Goal: Task Accomplishment & Management: Manage account settings

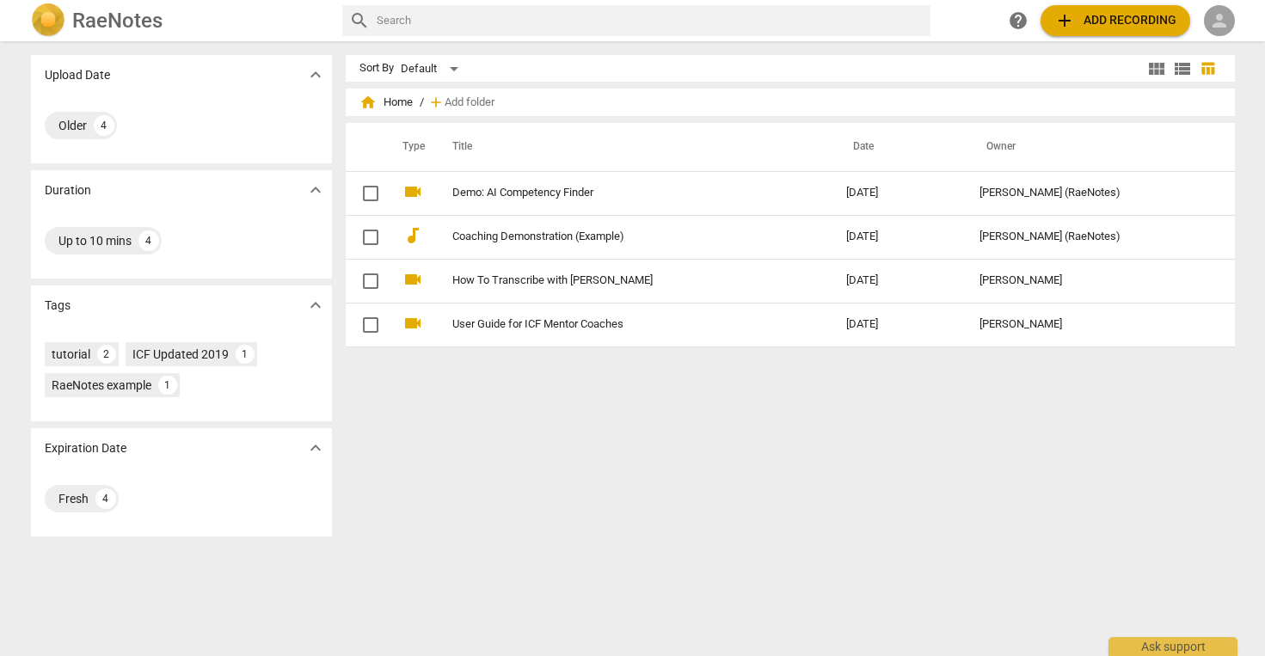
click at [1218, 18] on span "person" at bounding box center [1219, 20] width 21 height 21
click at [1212, 49] on li "Login" at bounding box center [1221, 41] width 62 height 41
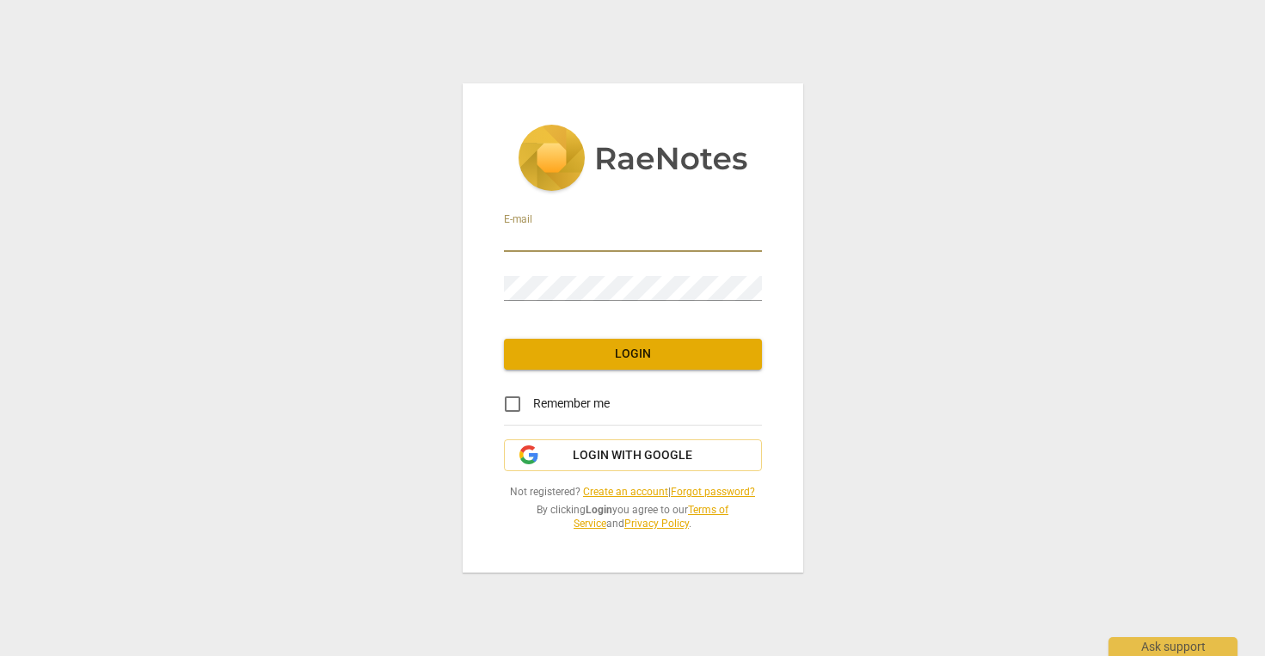
type input "[EMAIL_ADDRESS][DOMAIN_NAME]"
click at [634, 358] on span "Login" at bounding box center [633, 354] width 230 height 17
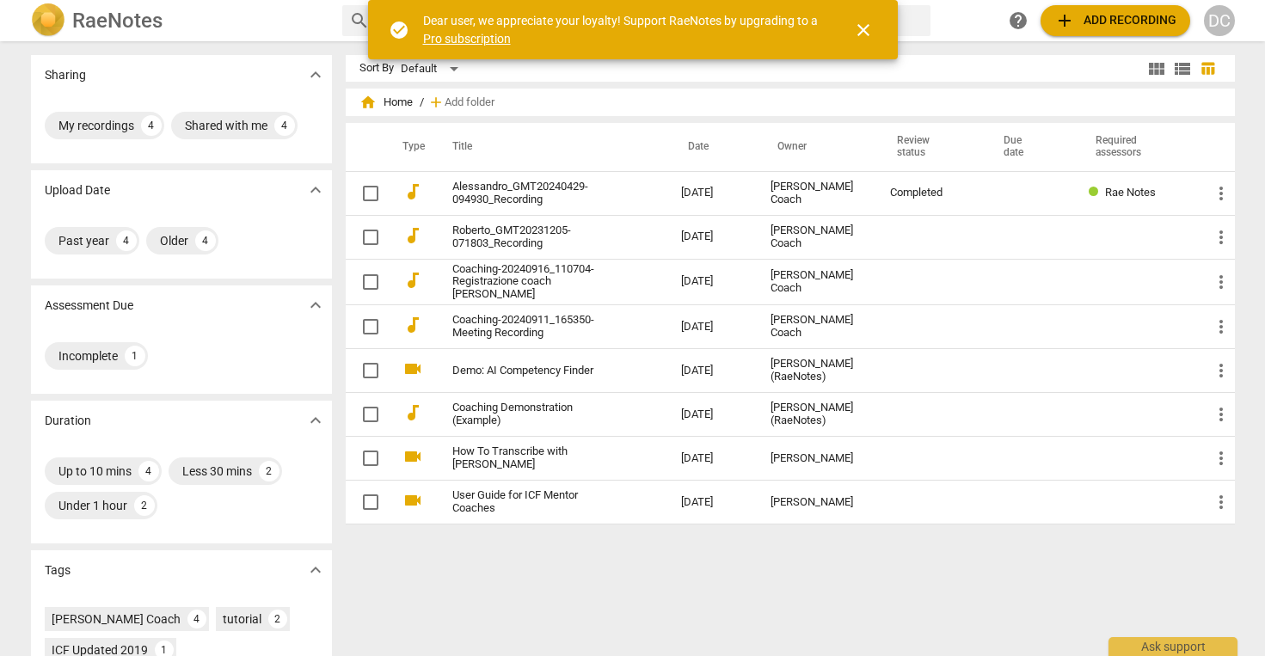
click at [860, 32] on span "close" at bounding box center [863, 30] width 21 height 21
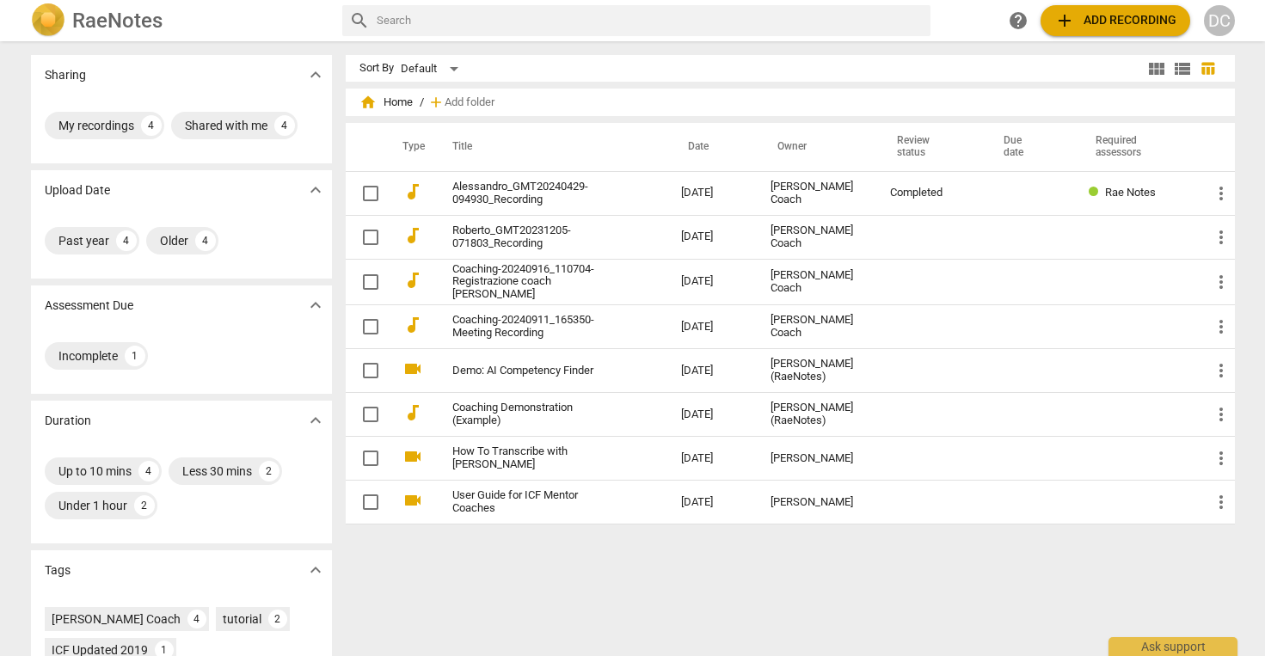
click at [1223, 22] on div "DC" at bounding box center [1219, 20] width 31 height 31
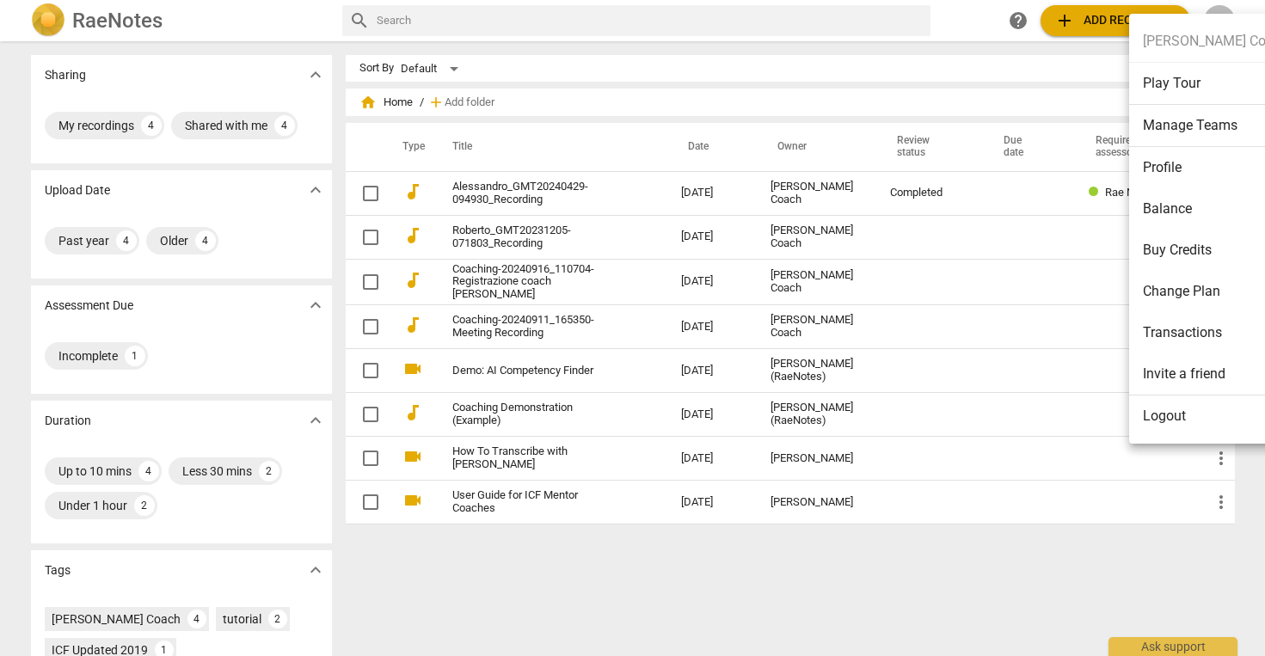
click at [1164, 243] on li "Buy Credits" at bounding box center [1215, 250] width 173 height 41
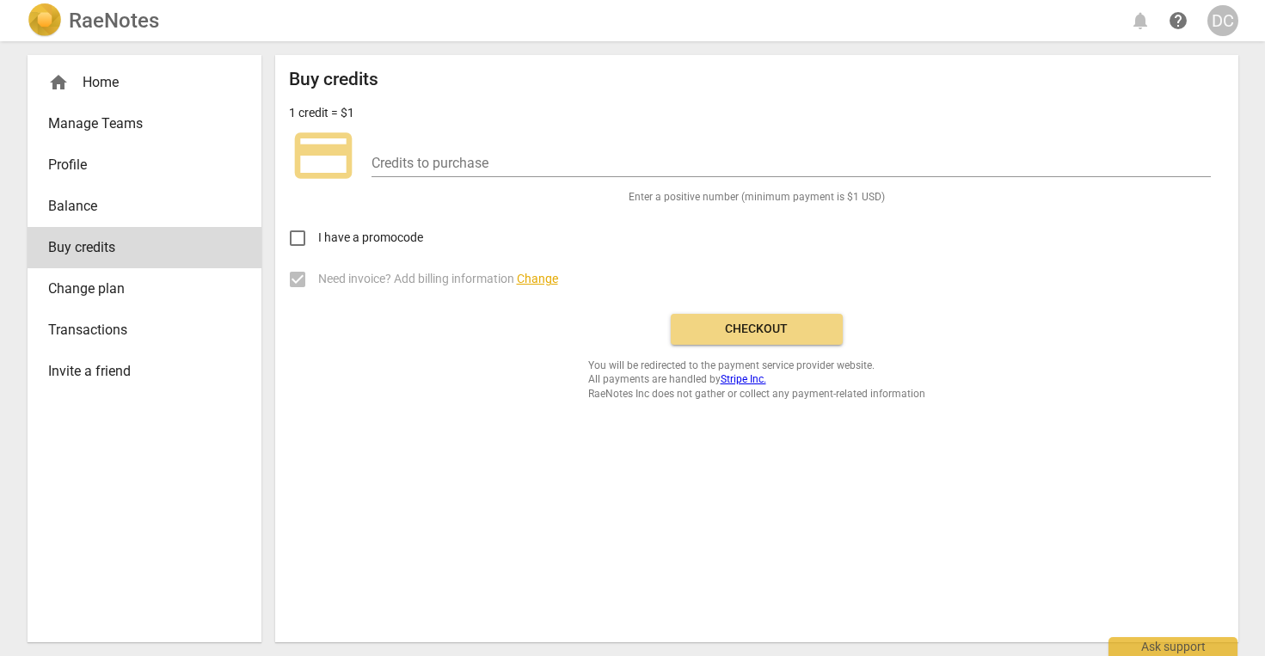
click at [114, 291] on span "Change plan" at bounding box center [137, 289] width 179 height 21
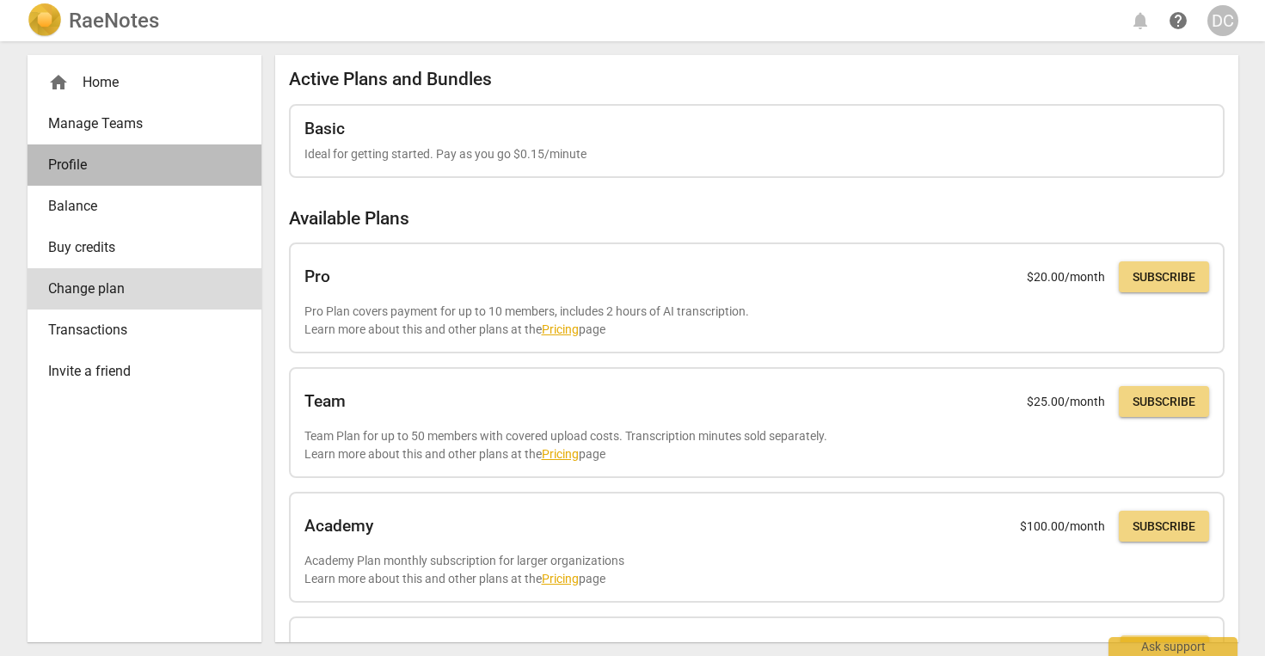
click at [76, 179] on link "Profile" at bounding box center [145, 164] width 234 height 41
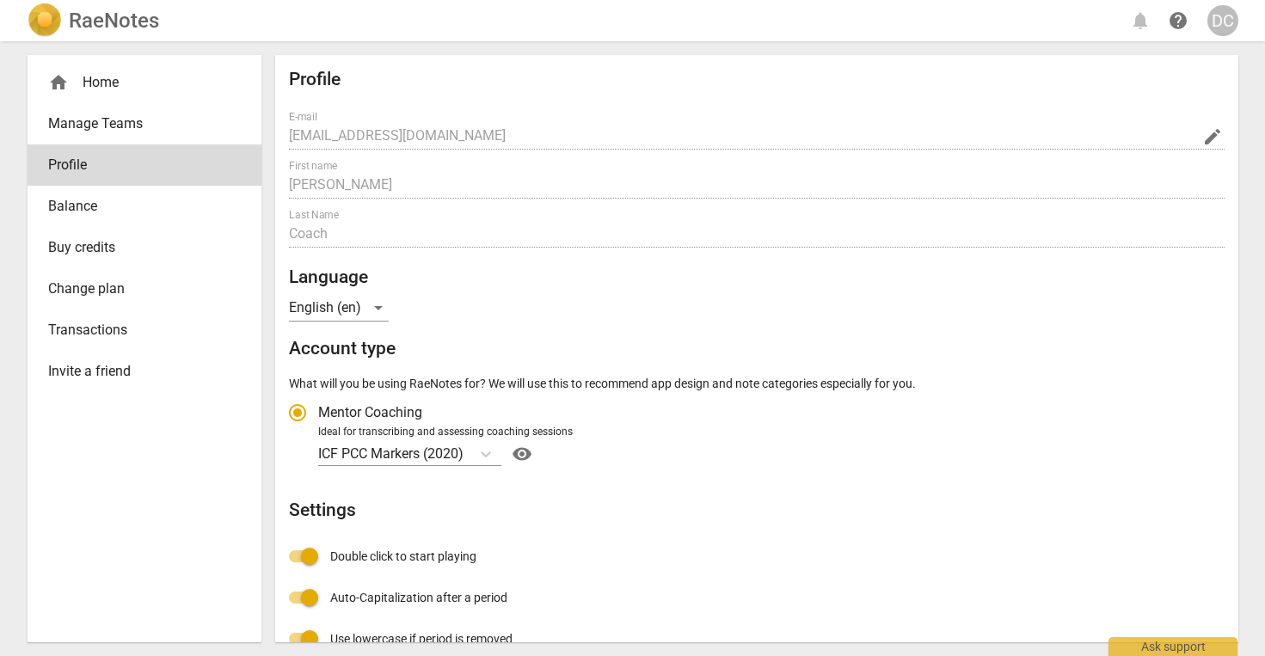
radio input "false"
click at [380, 303] on div "English (en)" at bounding box center [339, 308] width 100 height 28
click at [493, 267] on div at bounding box center [632, 328] width 1265 height 656
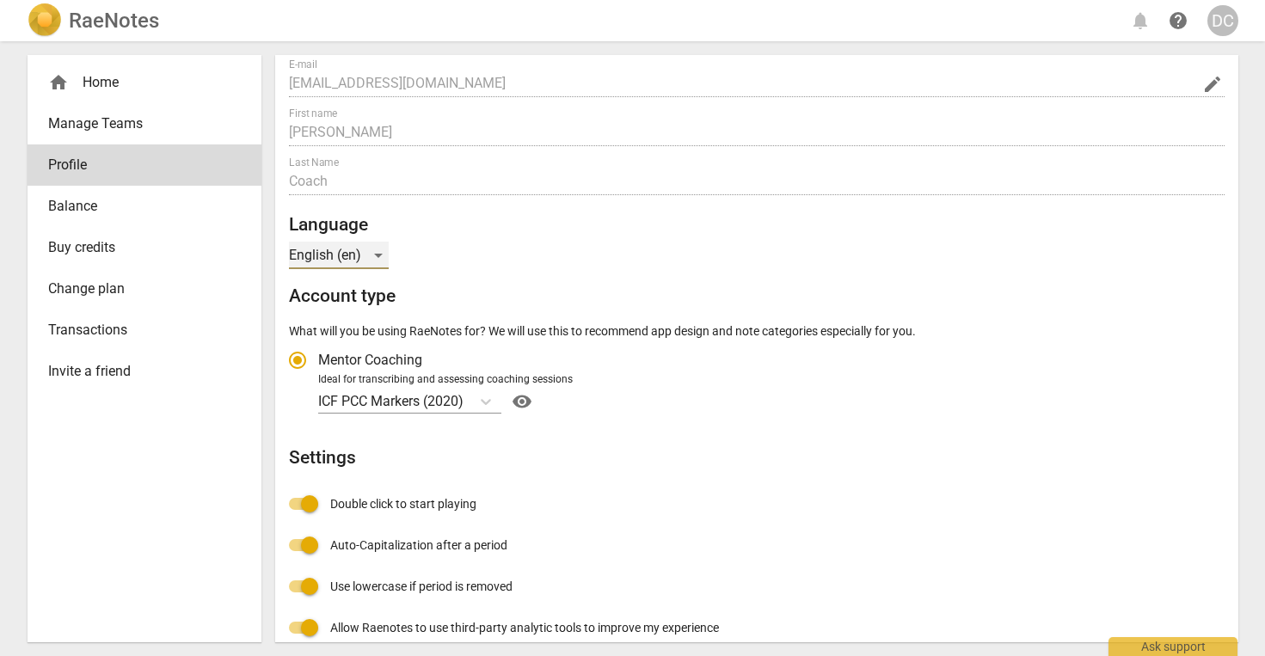
scroll to position [14, 0]
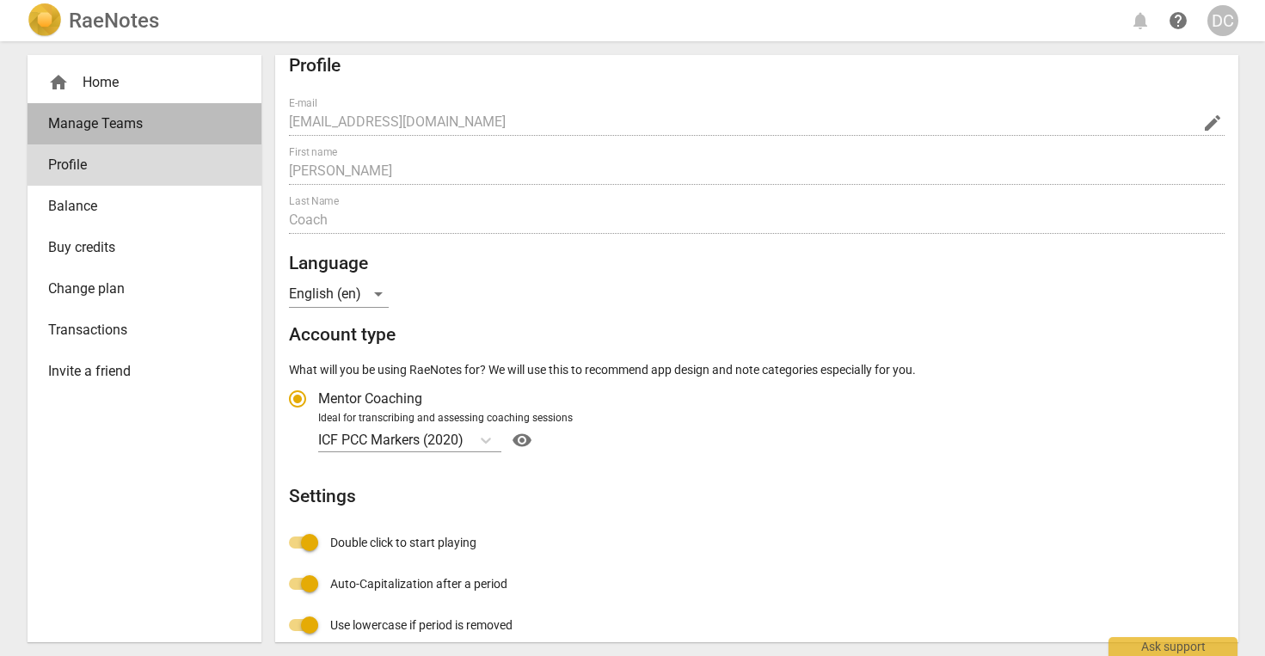
click at [97, 128] on span "Manage Teams" at bounding box center [137, 123] width 179 height 21
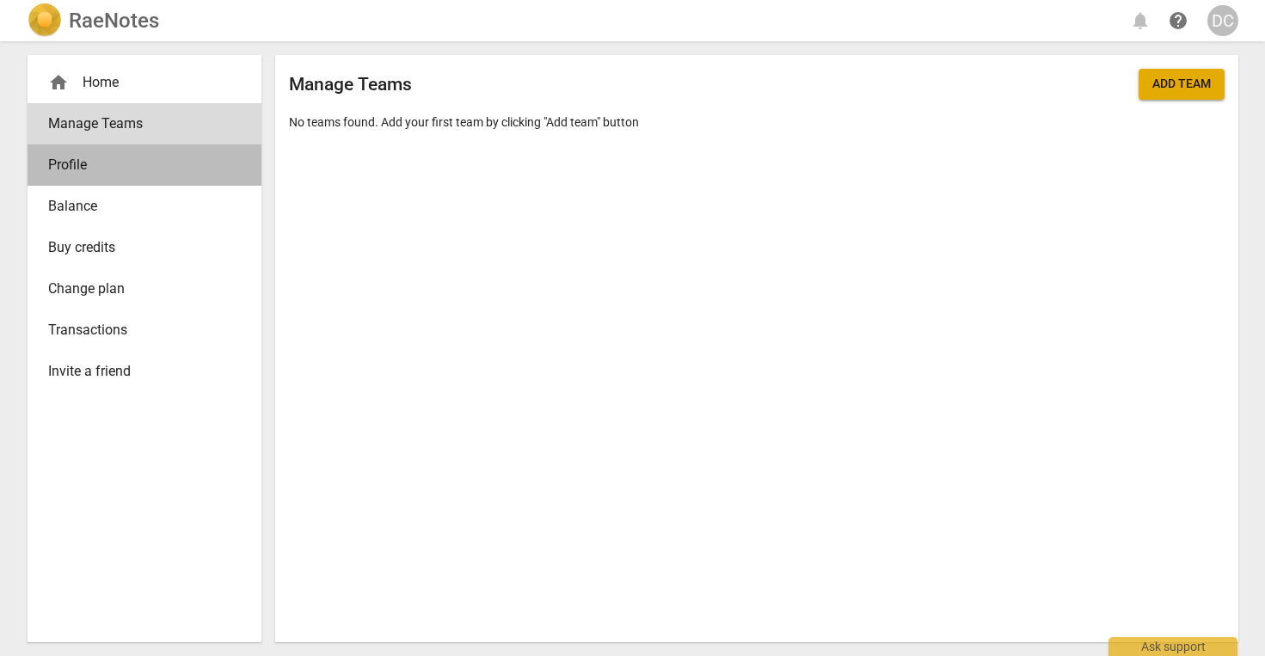
click at [82, 169] on span "Profile" at bounding box center [137, 165] width 179 height 21
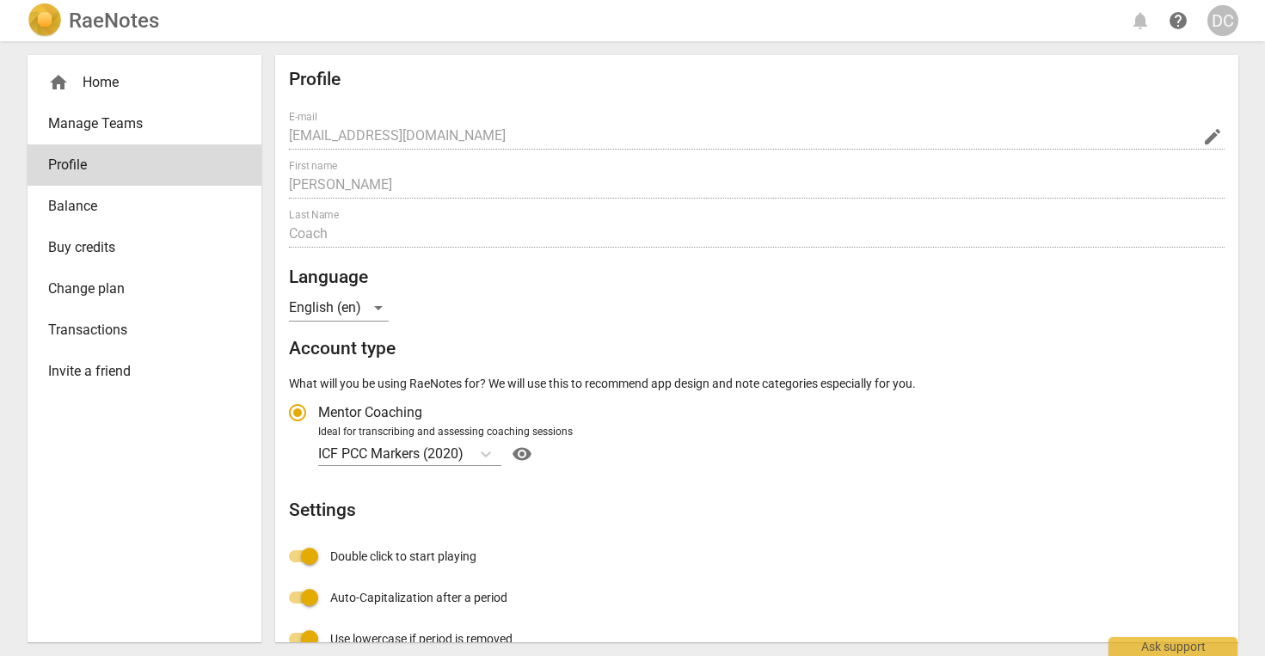
click at [77, 206] on span "Balance" at bounding box center [137, 206] width 179 height 21
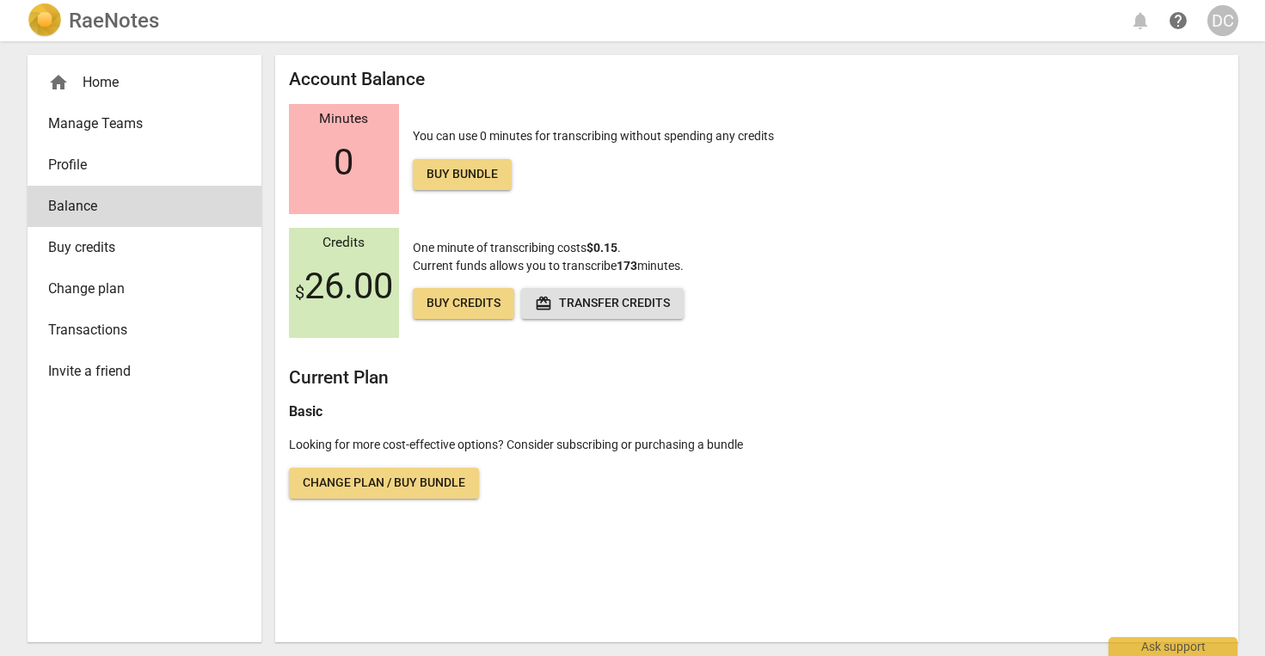
click at [490, 359] on div "Account Balance Minutes 0 You can use 0 minutes for transcribing without spendi…" at bounding box center [756, 284] width 935 height 430
click at [318, 424] on div "Account Balance Minutes 0 You can use 0 minutes for transcribing without spendi…" at bounding box center [756, 284] width 935 height 430
click at [114, 255] on span "Buy credits" at bounding box center [137, 247] width 179 height 21
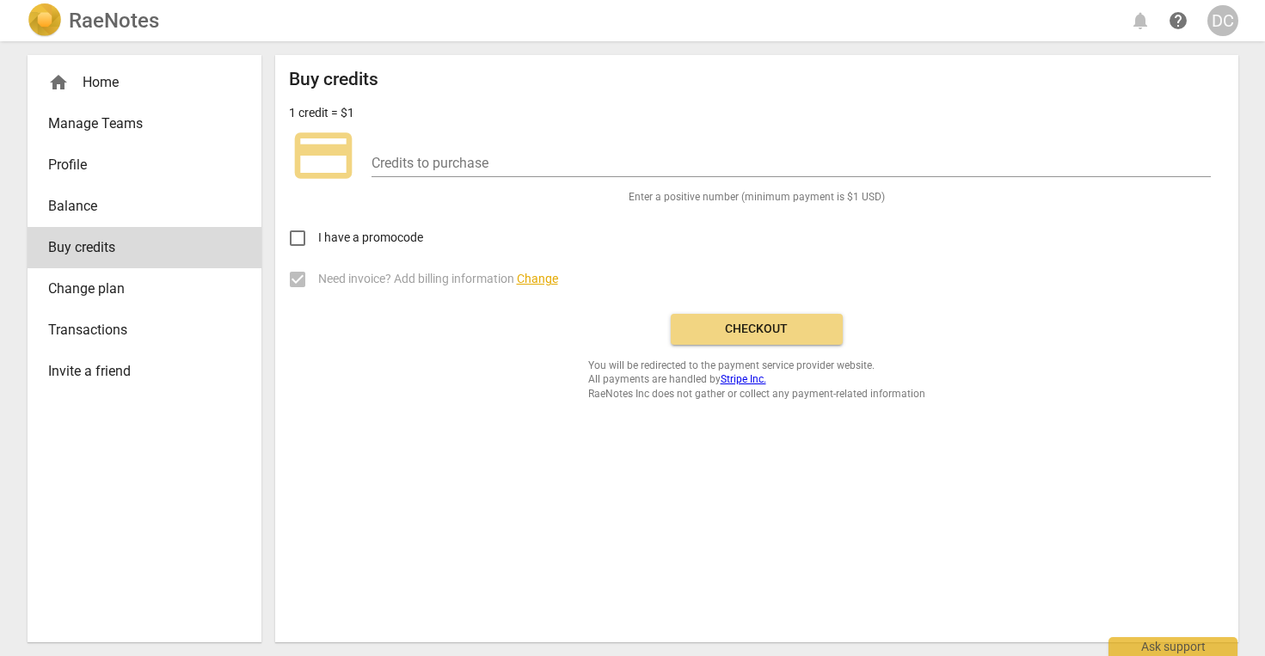
click at [93, 291] on span "Change plan" at bounding box center [137, 289] width 179 height 21
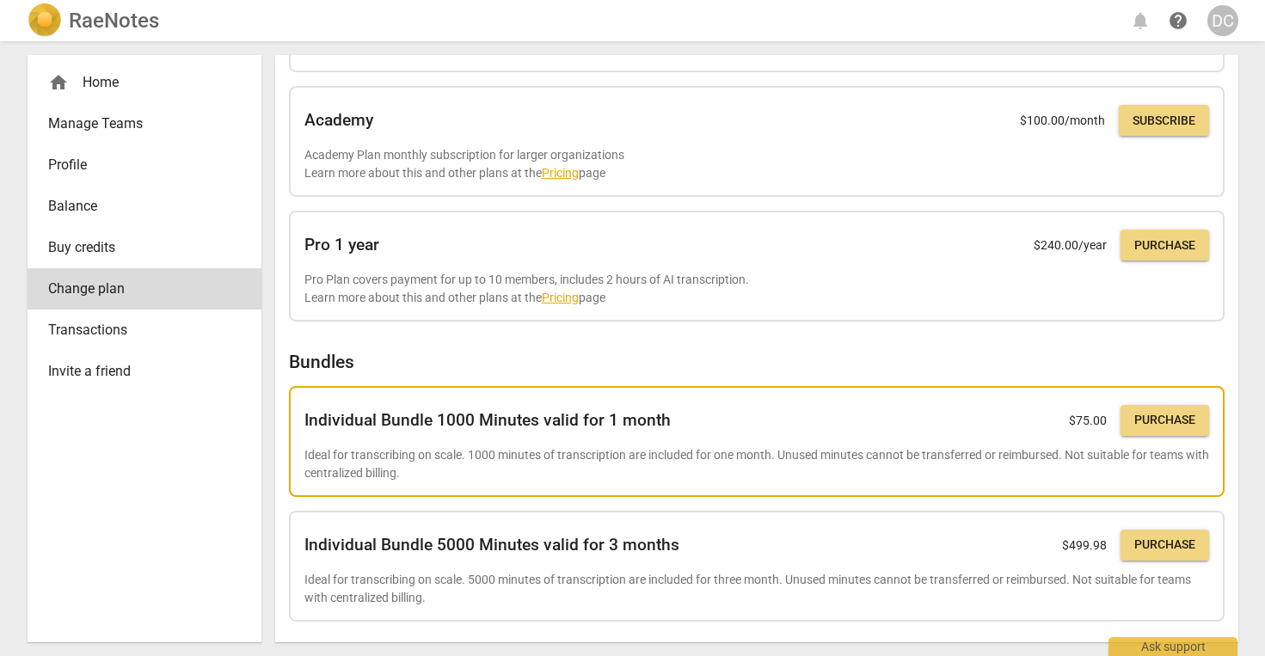
scroll to position [405, 0]
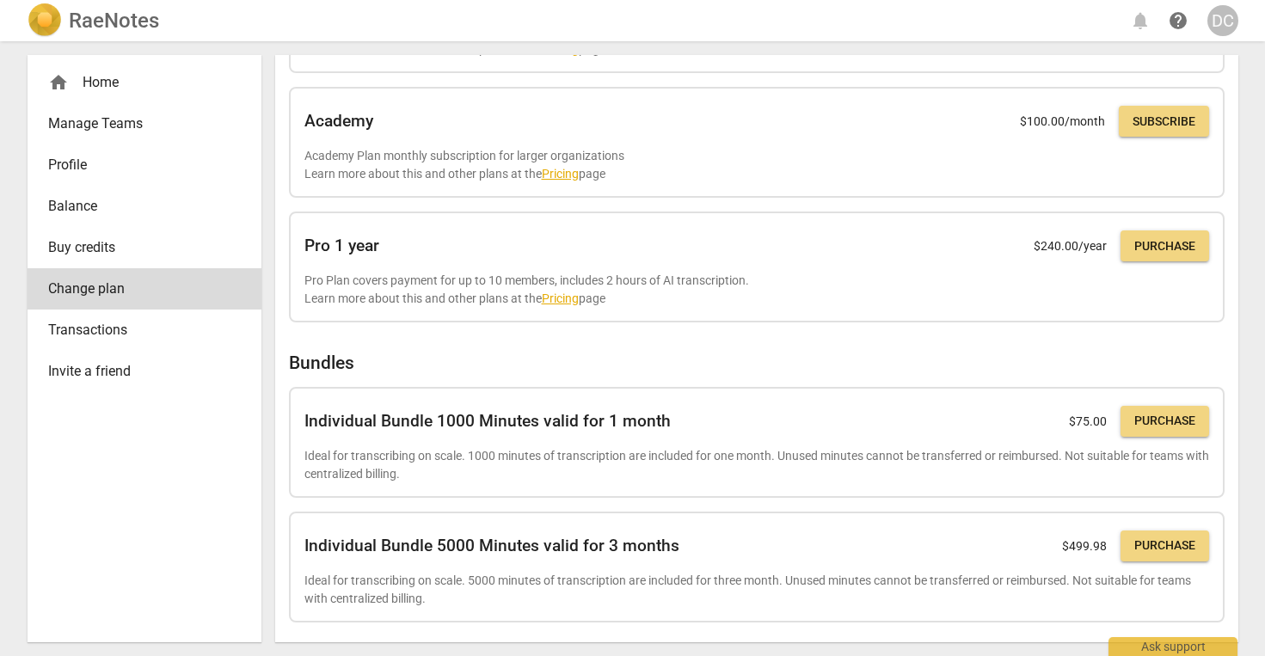
click at [77, 316] on link "Transactions" at bounding box center [145, 330] width 234 height 41
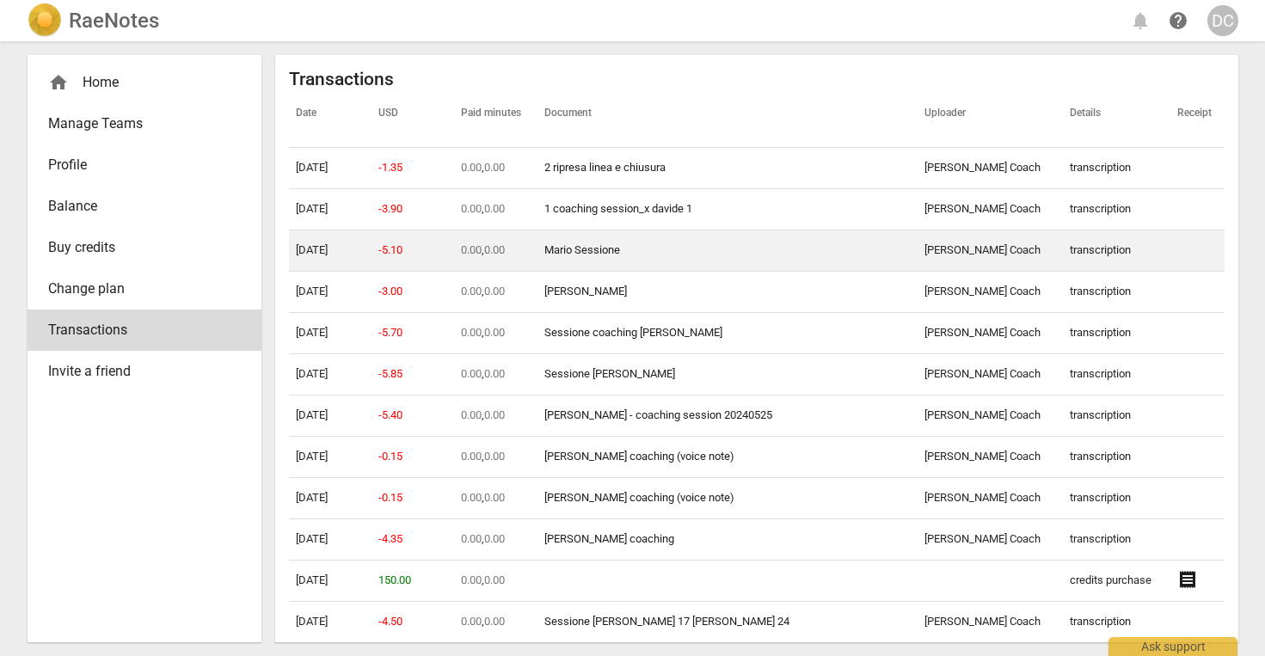
scroll to position [734, 0]
